Goal: Transaction & Acquisition: Purchase product/service

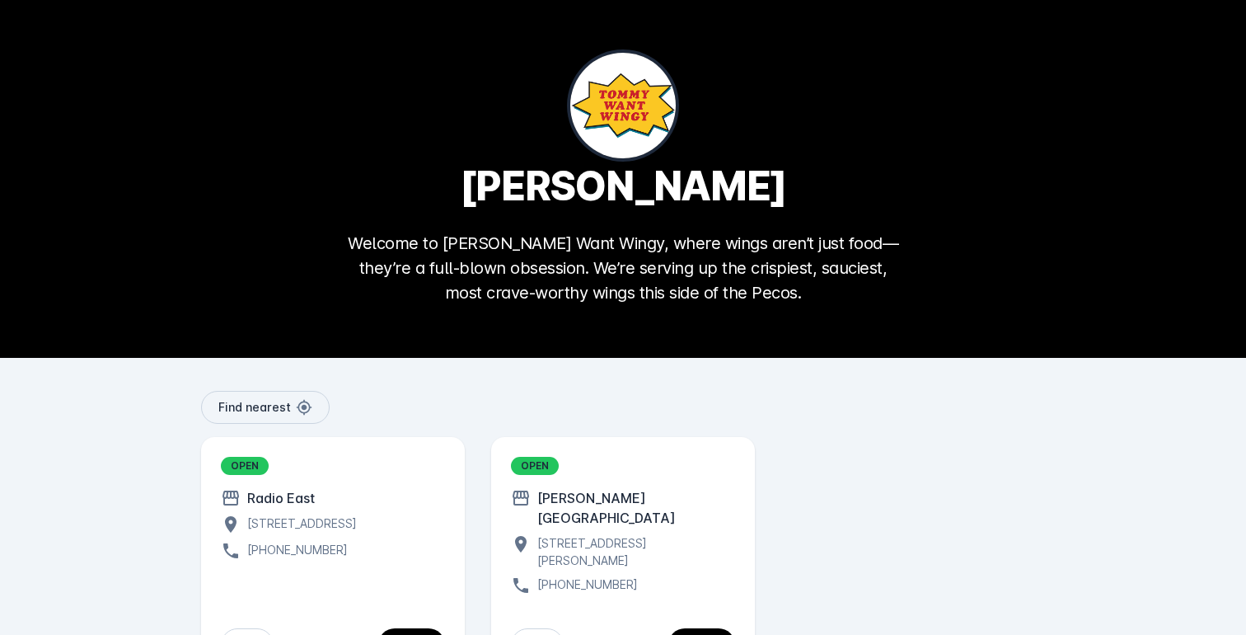
scroll to position [53, 0]
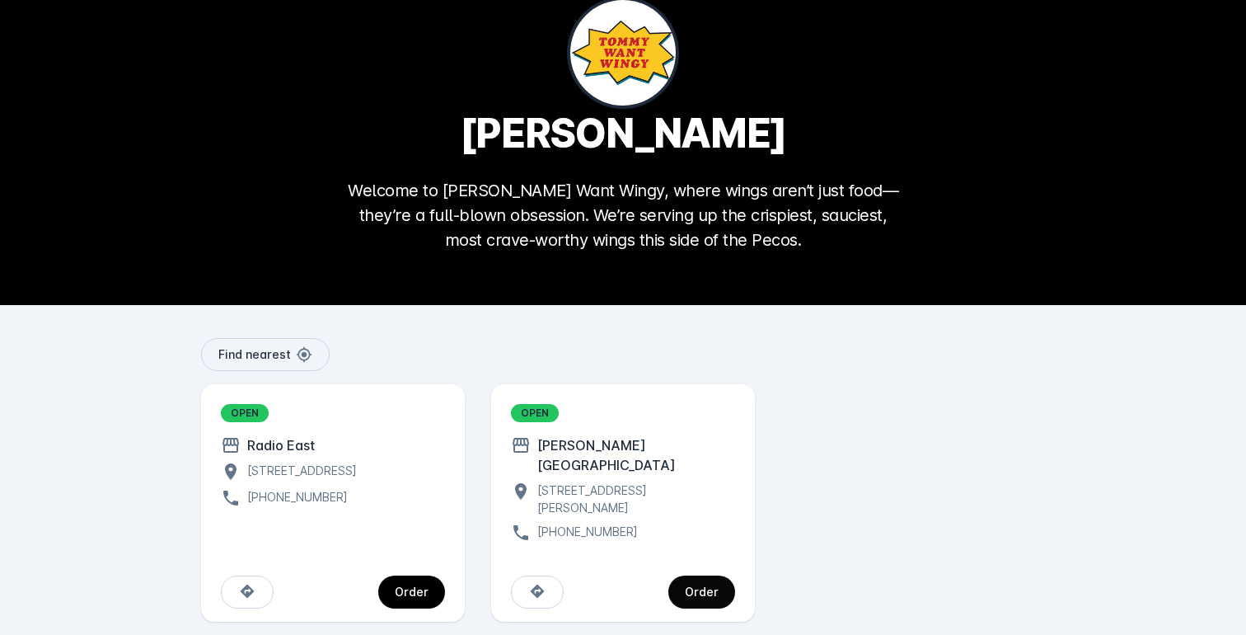
click at [708, 586] on div "Order" at bounding box center [702, 592] width 34 height 12
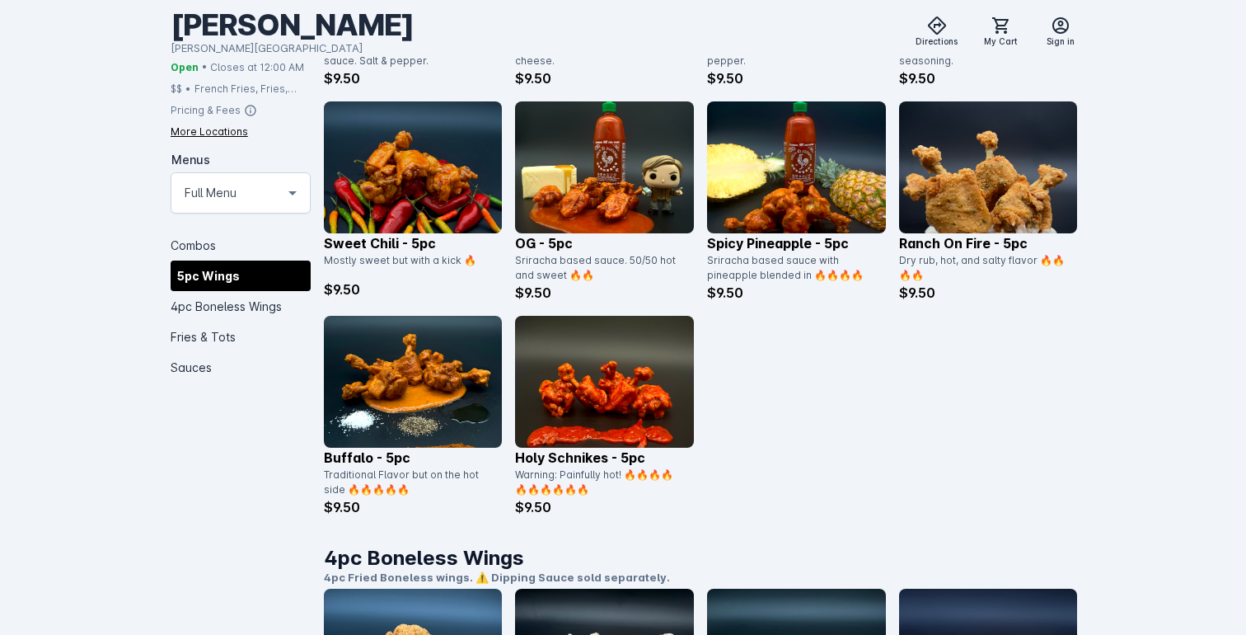
scroll to position [903, 0]
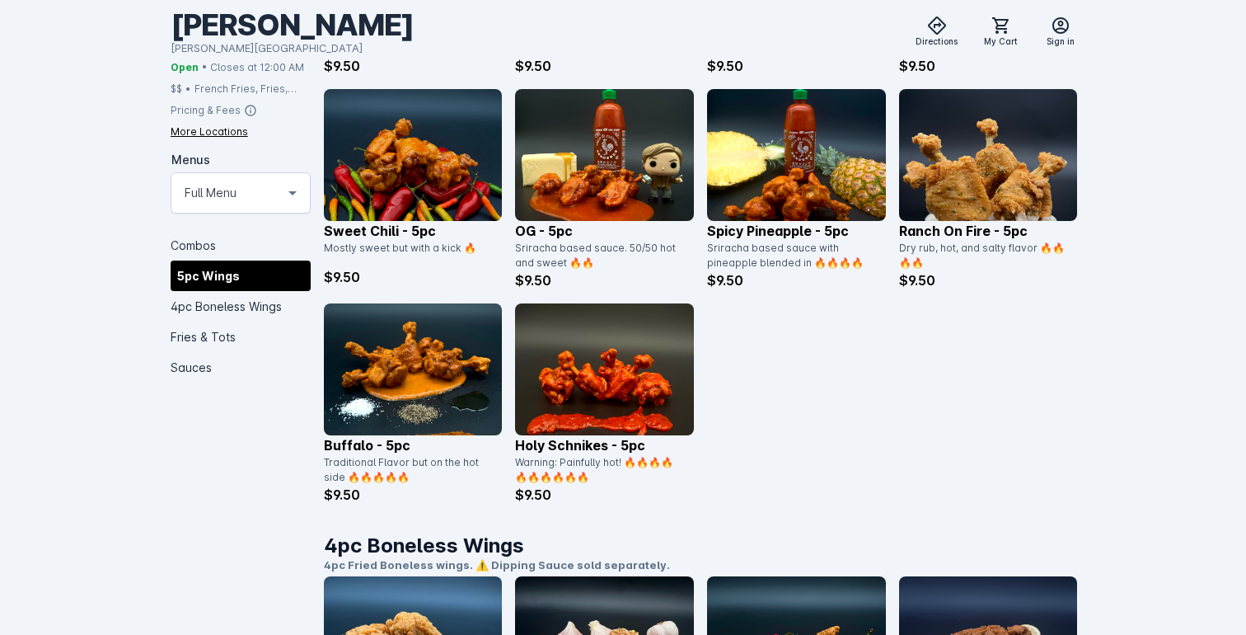
click at [453, 279] on p "$9.50" at bounding box center [413, 277] width 179 height 20
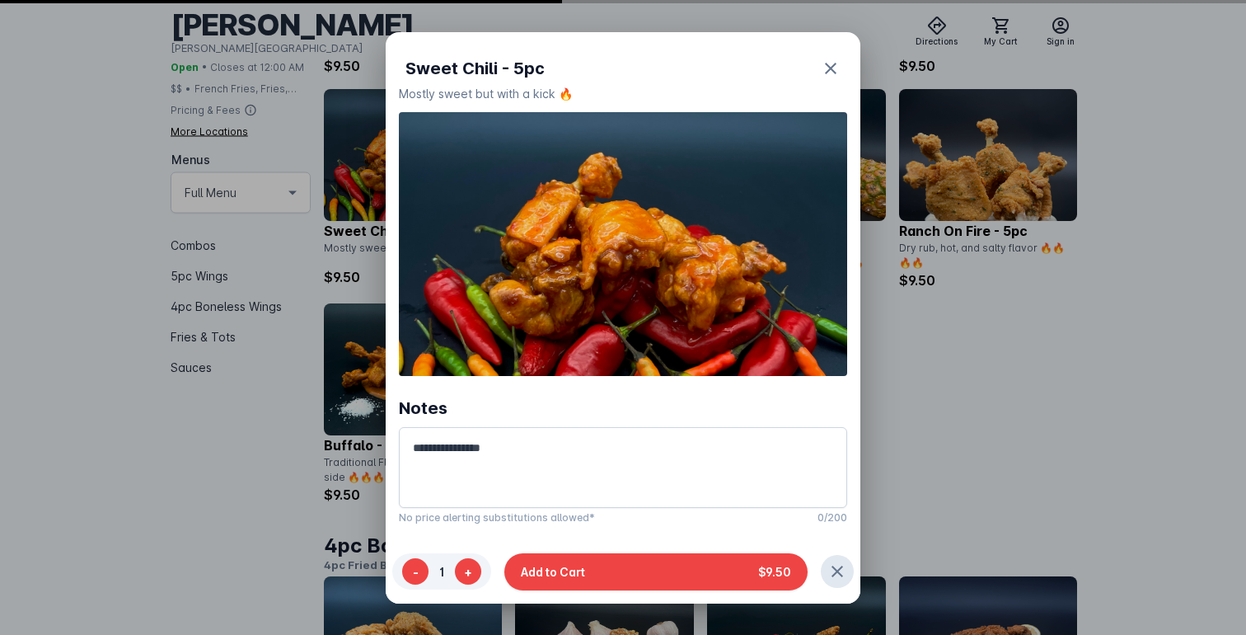
scroll to position [0, 0]
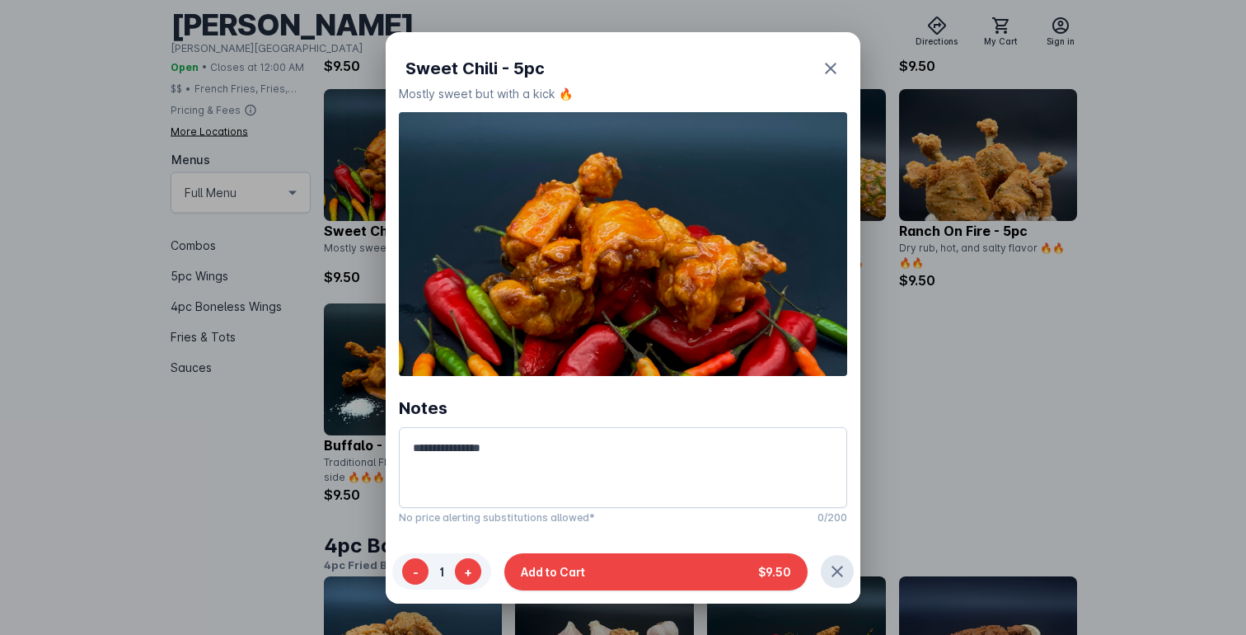
click at [1102, 175] on div at bounding box center [623, 317] width 1246 height 635
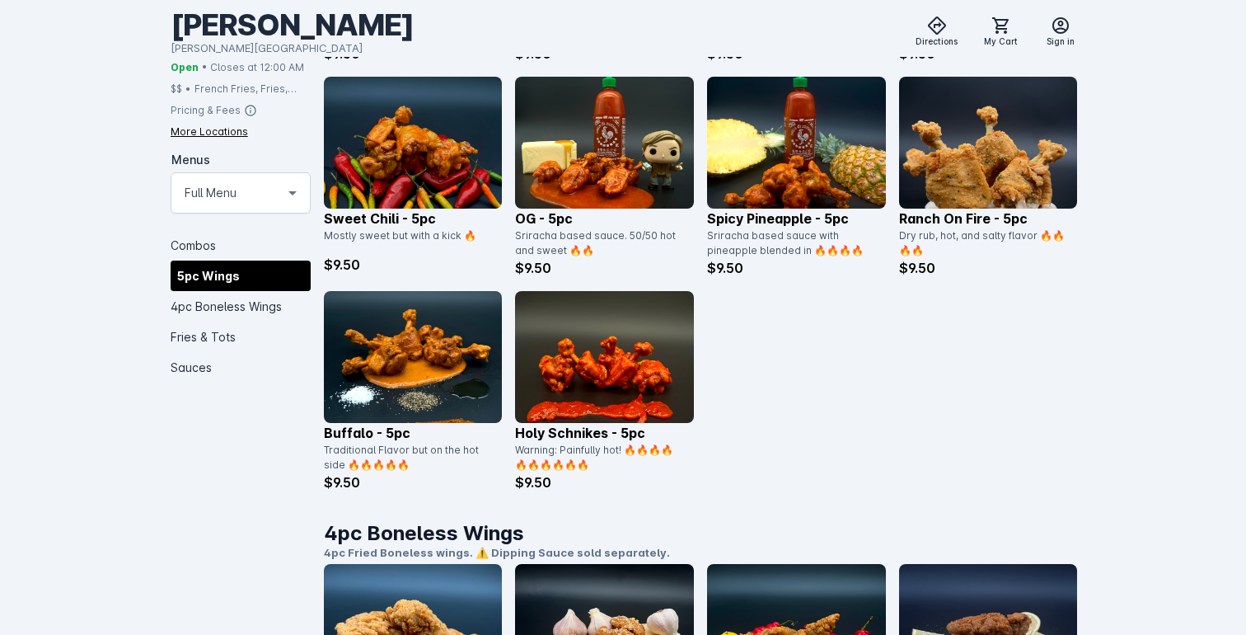
scroll to position [896, 0]
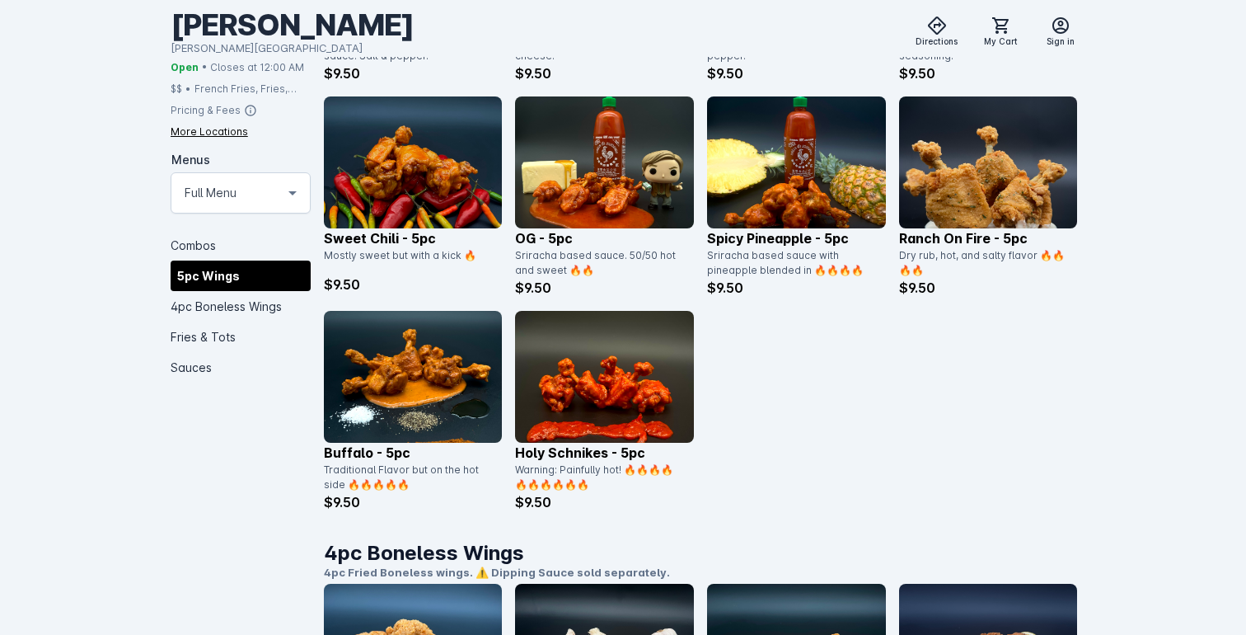
click at [945, 198] on img at bounding box center [988, 162] width 179 height 132
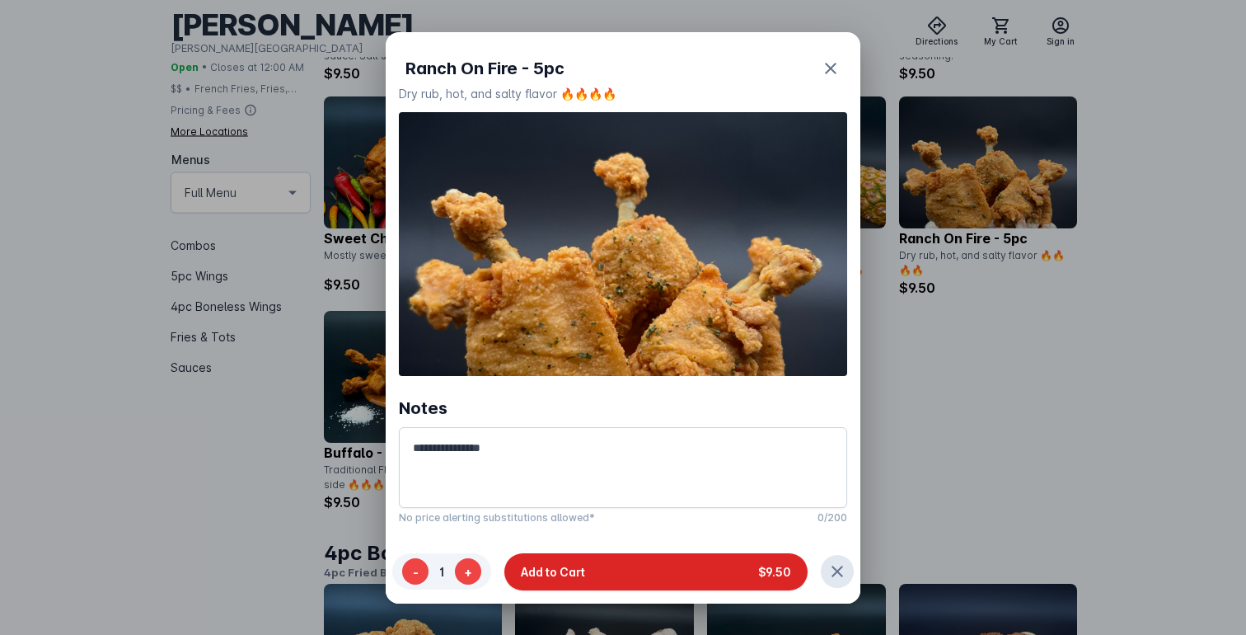
click at [588, 562] on button "Add to Cart $9.50" at bounding box center [655, 571] width 303 height 37
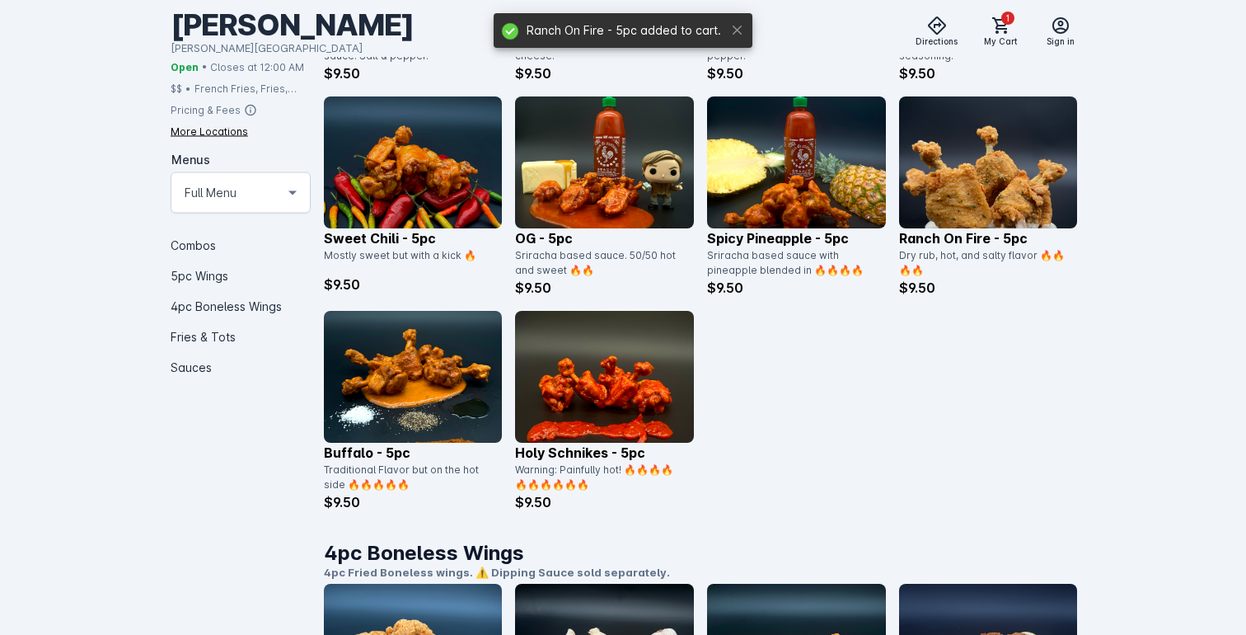
scroll to position [896, 0]
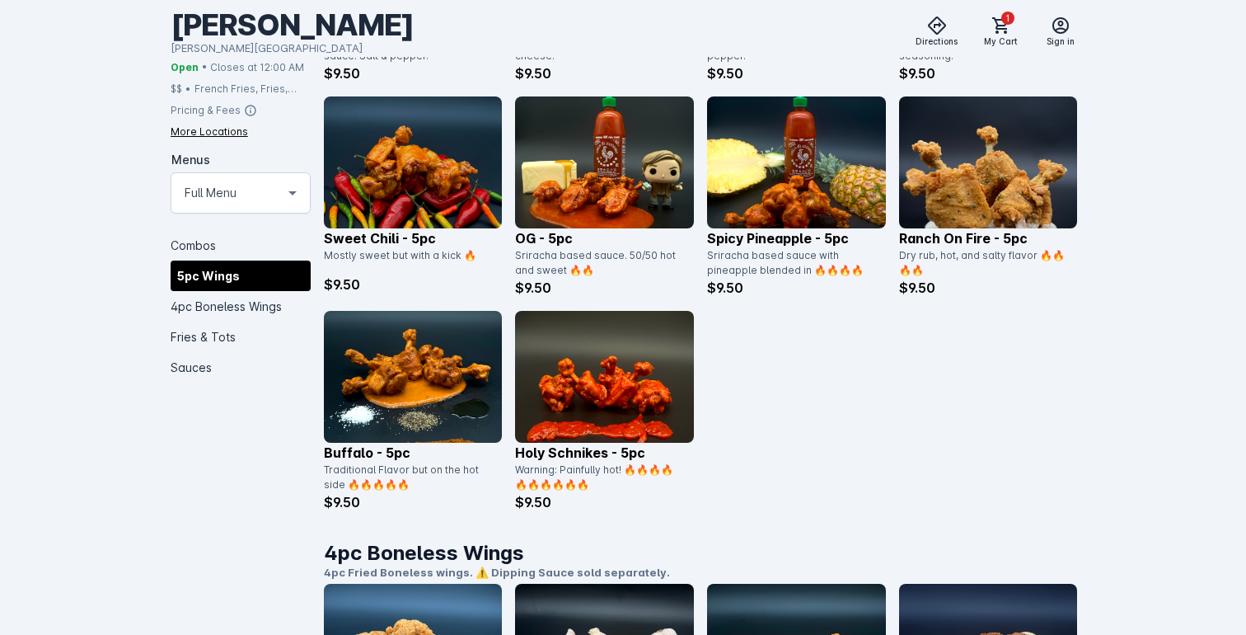
click at [436, 398] on img at bounding box center [413, 377] width 179 height 132
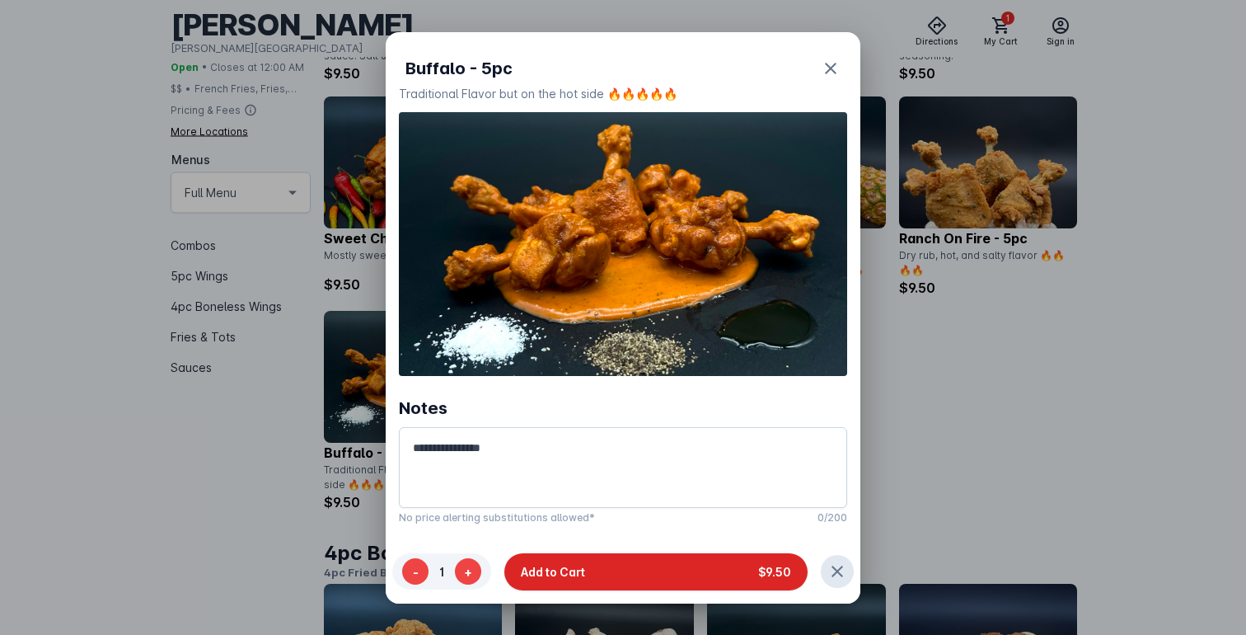
click at [654, 570] on button "Add to Cart $9.50" at bounding box center [655, 571] width 303 height 37
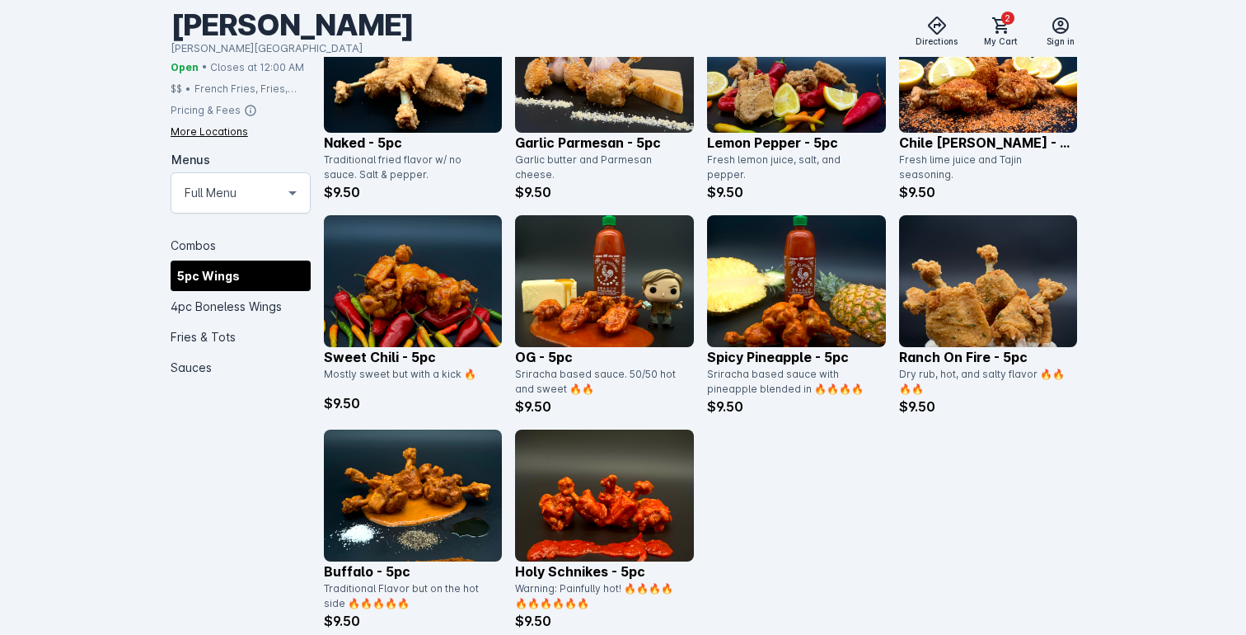
scroll to position [780, 0]
